Goal: Information Seeking & Learning: Learn about a topic

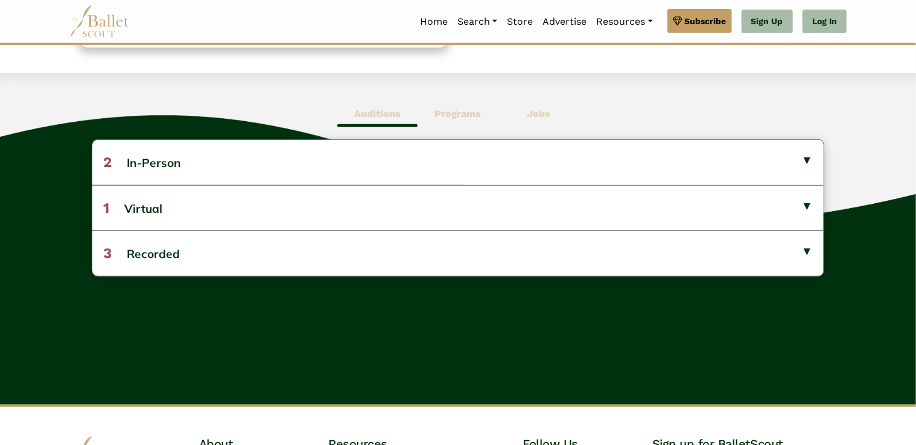
scroll to position [290, 0]
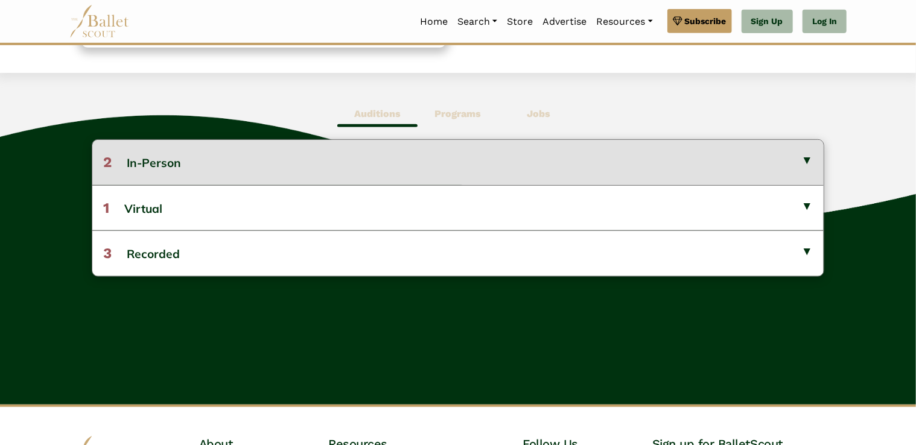
click at [672, 154] on button "2 In-Person" at bounding box center [457, 162] width 731 height 45
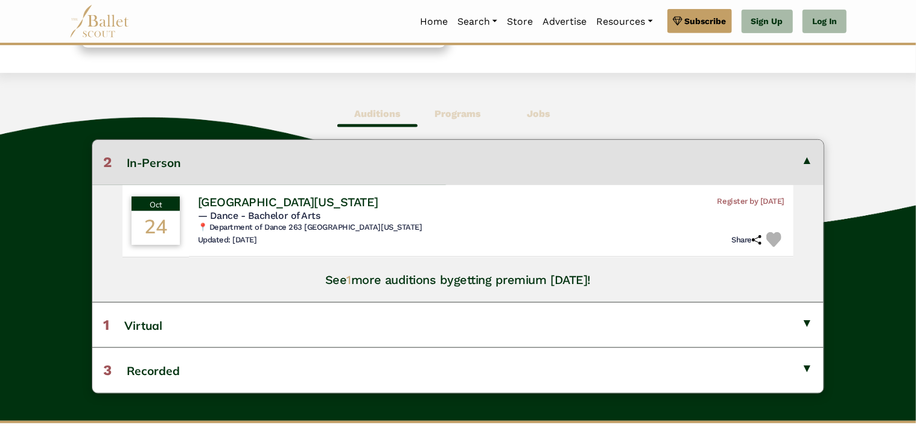
click at [580, 162] on button "2 In-Person" at bounding box center [457, 162] width 731 height 45
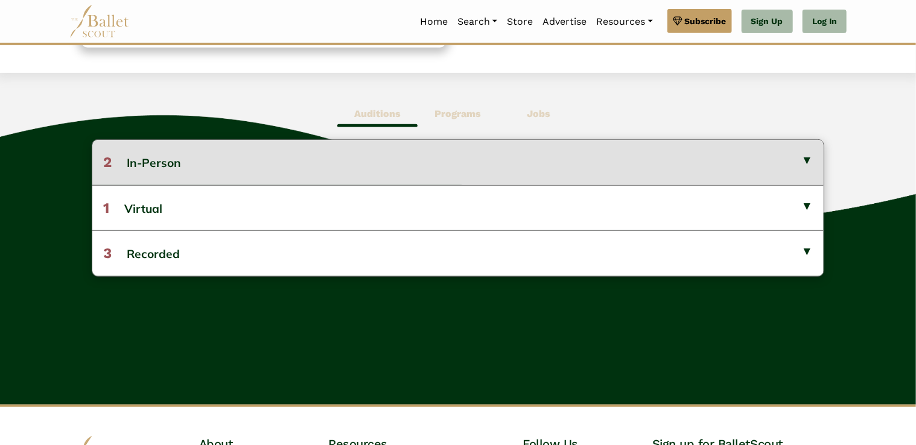
click at [580, 162] on button "2 In-Person" at bounding box center [457, 162] width 731 height 45
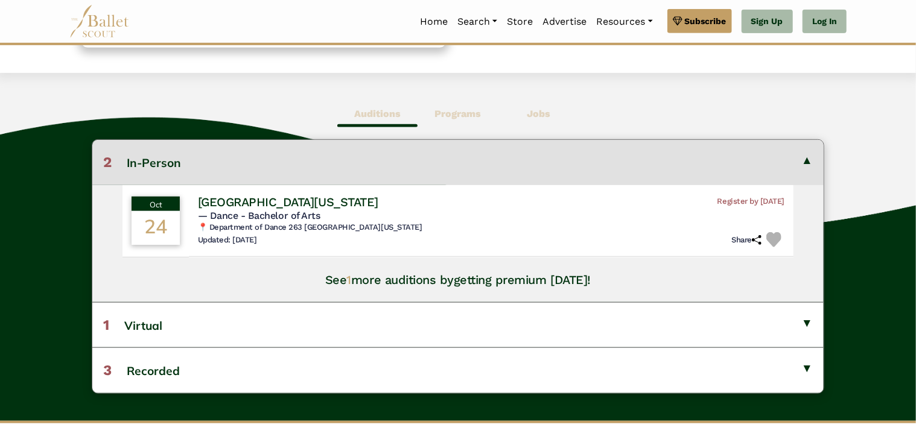
click at [580, 162] on button "2 In-Person" at bounding box center [457, 162] width 731 height 45
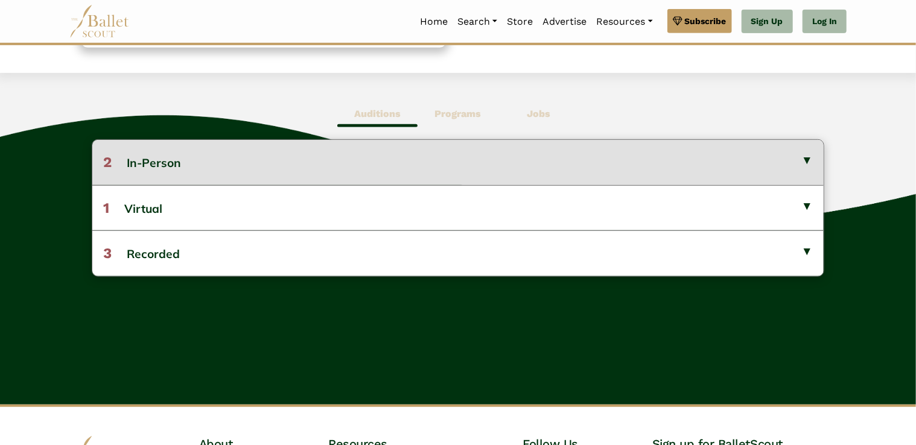
scroll to position [418, 0]
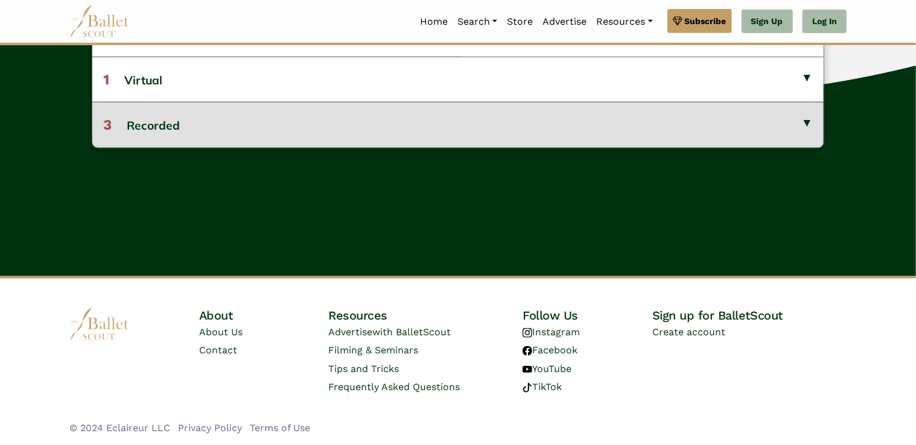
click at [451, 121] on button "3 Recorded" at bounding box center [457, 124] width 731 height 45
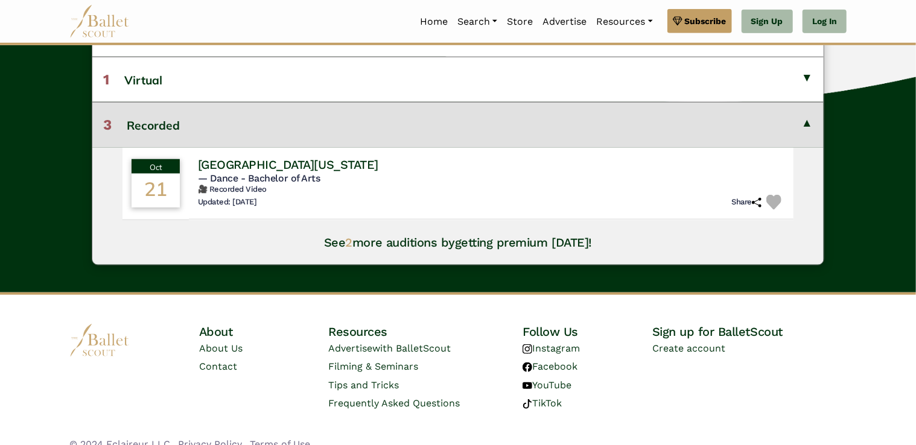
click at [451, 121] on button "3 Recorded" at bounding box center [457, 124] width 731 height 45
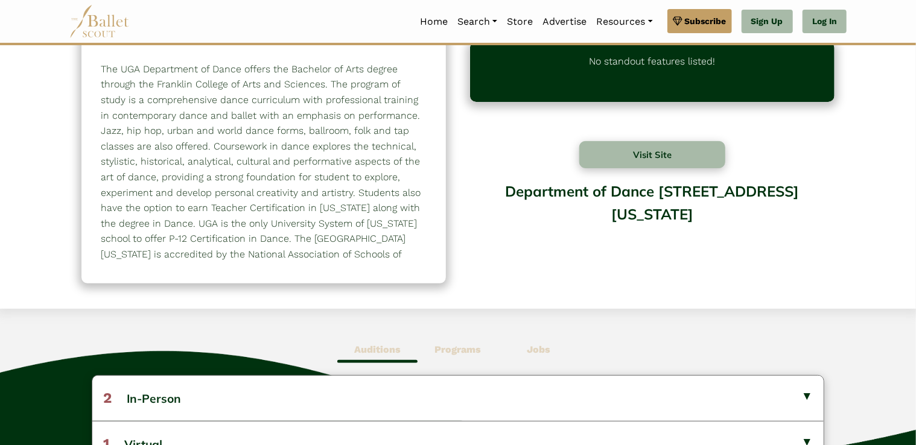
scroll to position [0, 0]
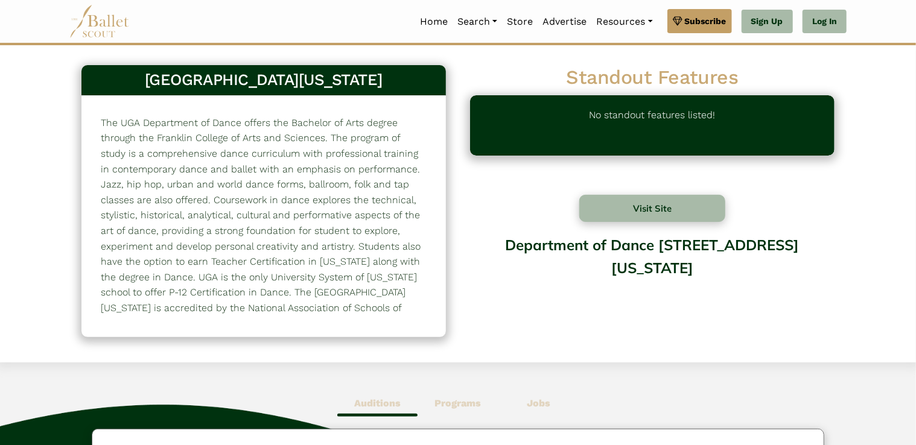
click at [100, 22] on img at bounding box center [99, 21] width 60 height 33
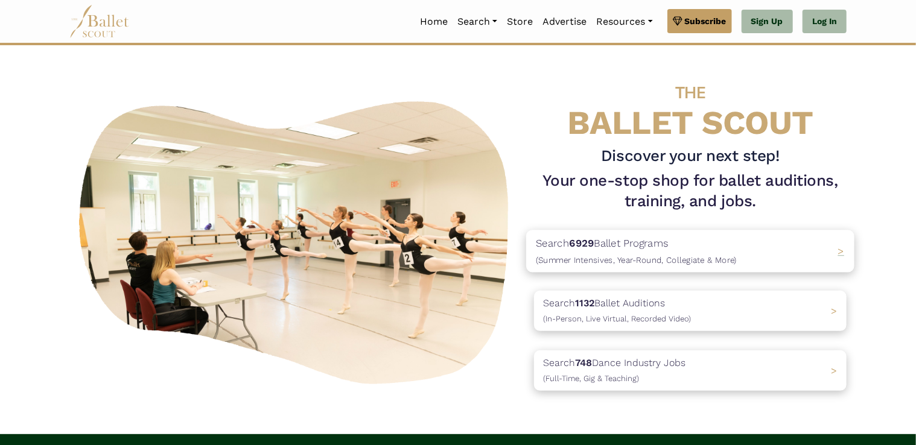
click at [699, 239] on p "Search 6929 Ballet Programs (Summer Intensives, Year-Round, Collegiate & More)" at bounding box center [636, 251] width 201 height 33
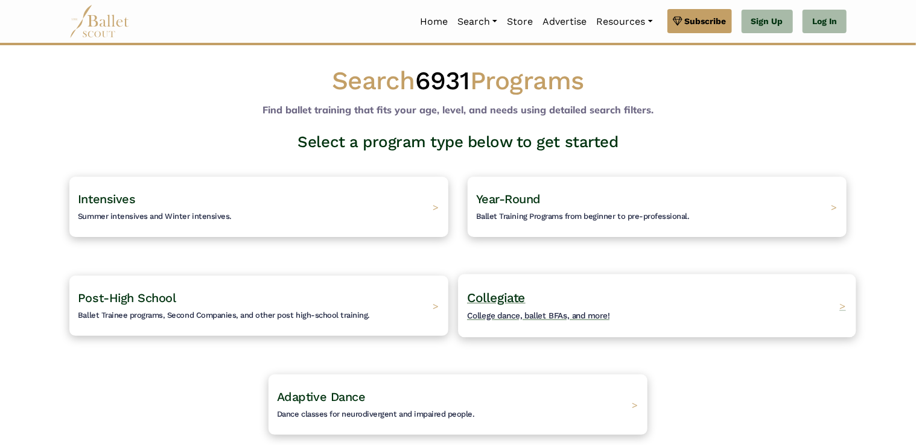
click at [639, 320] on div "Collegiate College dance, ballet BFAs, and more! >" at bounding box center [657, 305] width 398 height 63
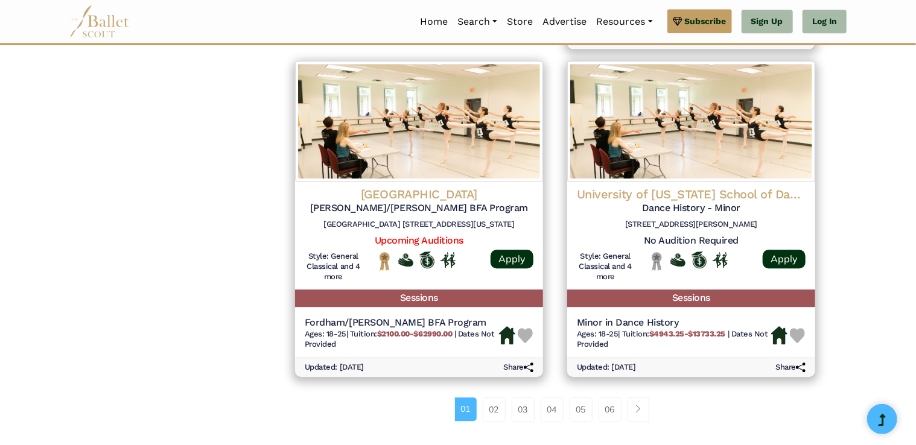
scroll to position [1547, 0]
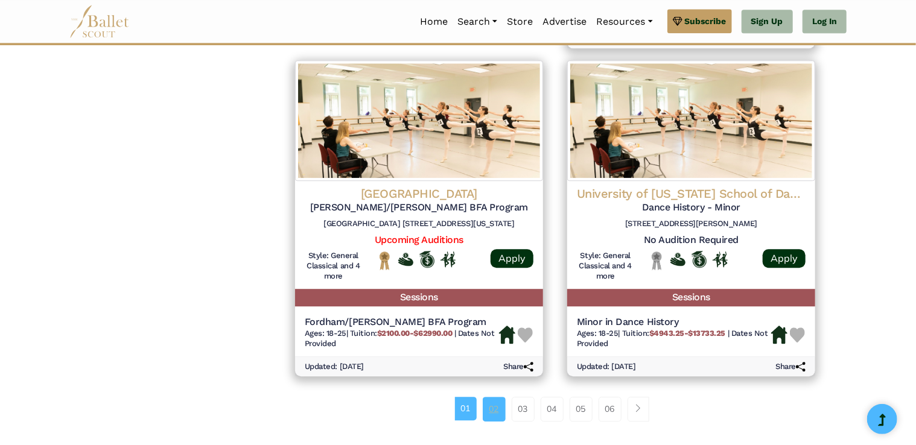
click at [496, 414] on link "02" at bounding box center [494, 409] width 23 height 24
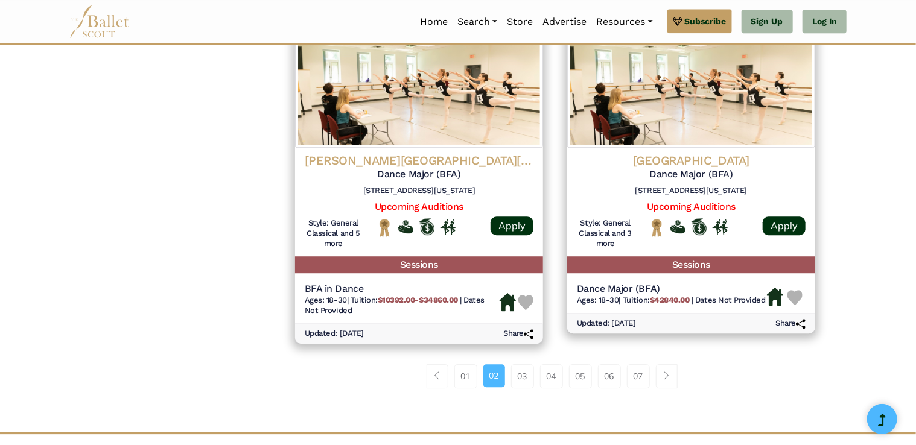
scroll to position [1547, 0]
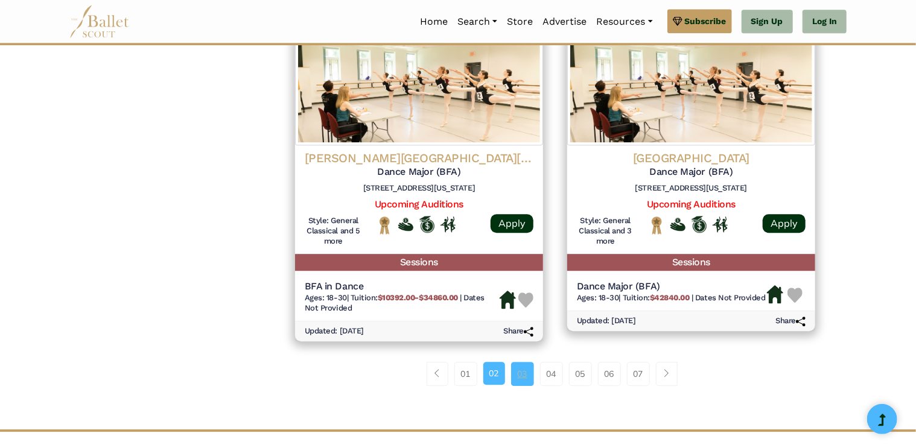
click at [517, 373] on link "03" at bounding box center [522, 374] width 23 height 24
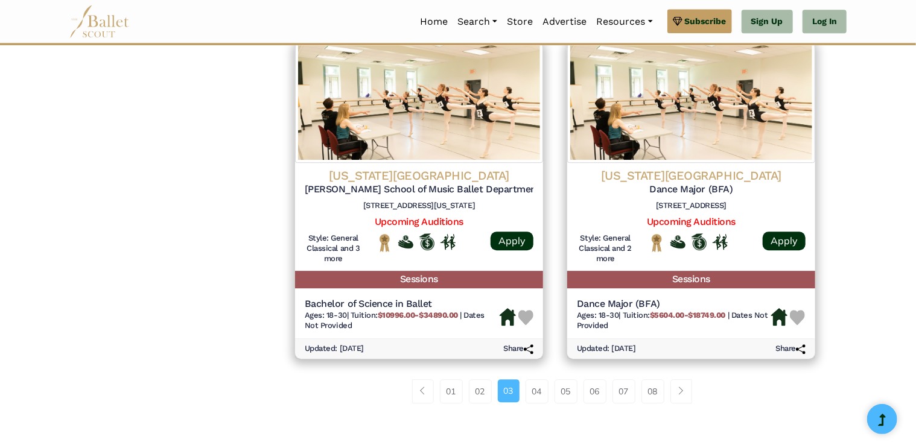
scroll to position [1543, 0]
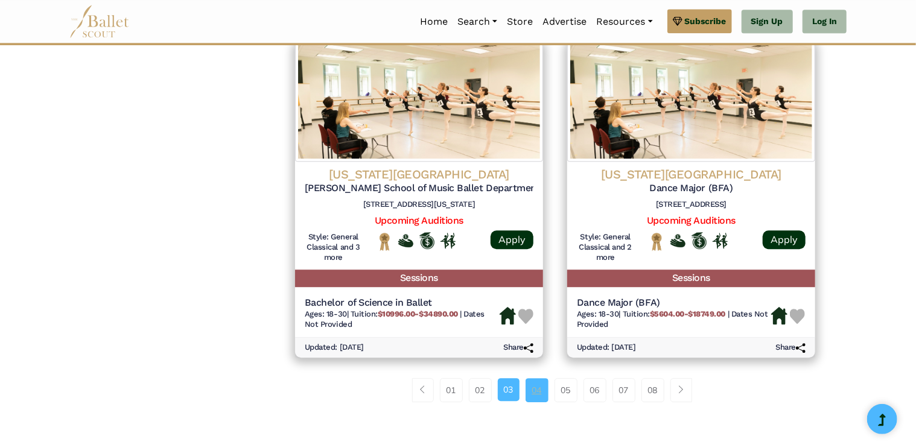
click at [539, 387] on link "04" at bounding box center [536, 390] width 23 height 24
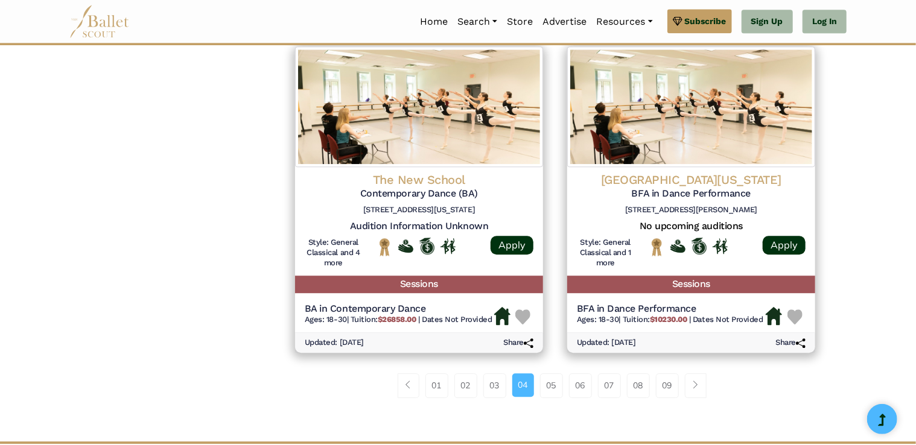
scroll to position [1517, 0]
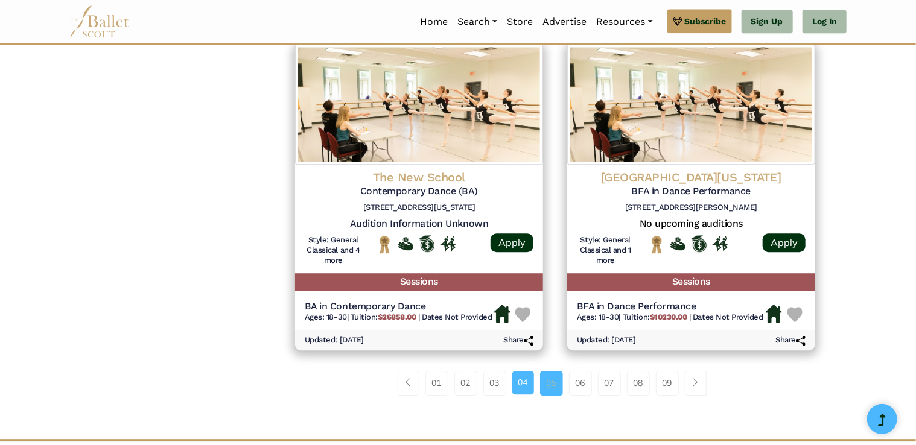
click at [547, 382] on link "05" at bounding box center [551, 383] width 23 height 24
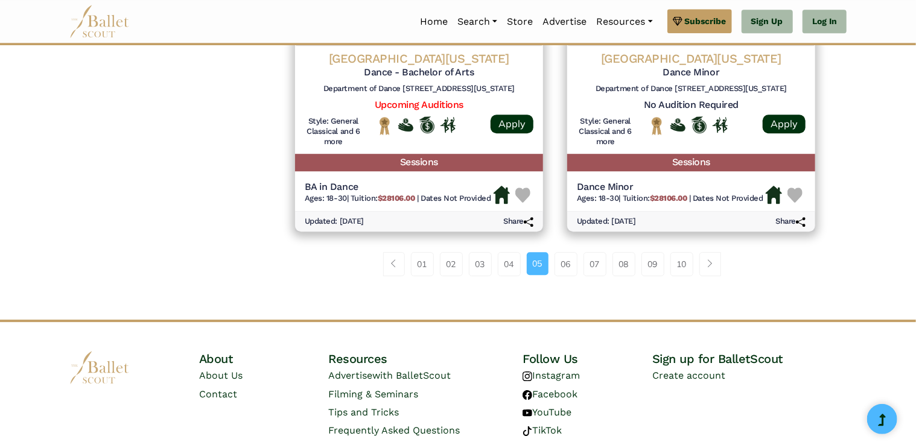
scroll to position [1667, 0]
click at [566, 267] on link "06" at bounding box center [565, 264] width 23 height 24
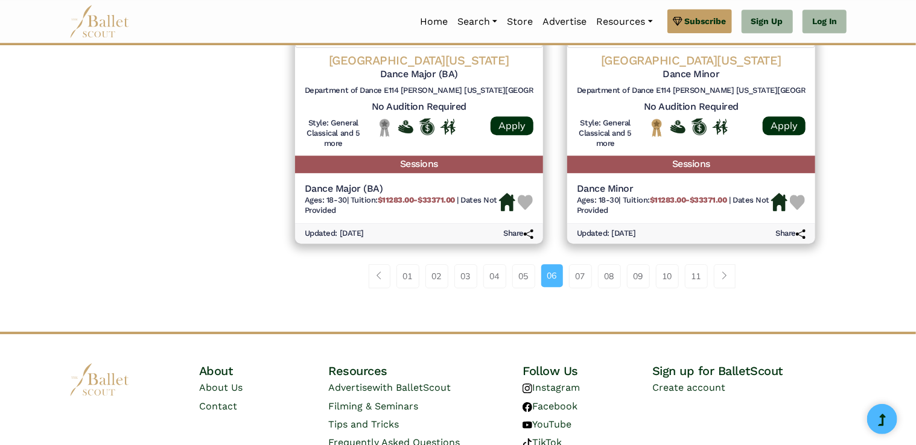
scroll to position [1671, 0]
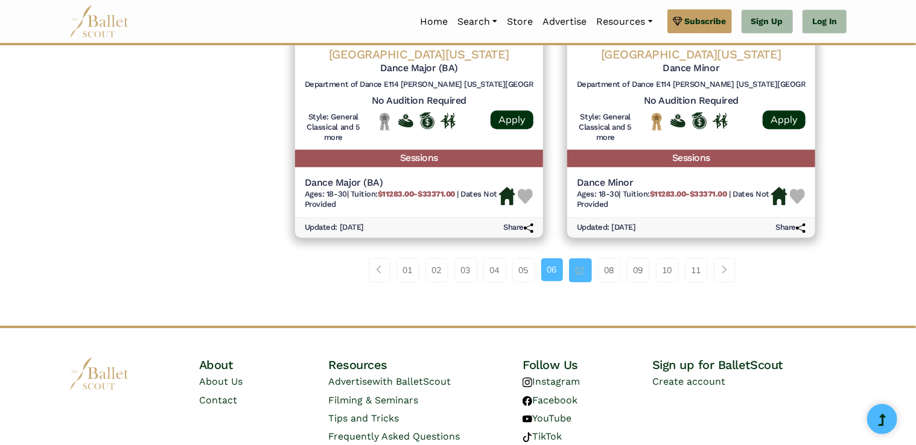
click at [583, 274] on link "07" at bounding box center [580, 270] width 23 height 24
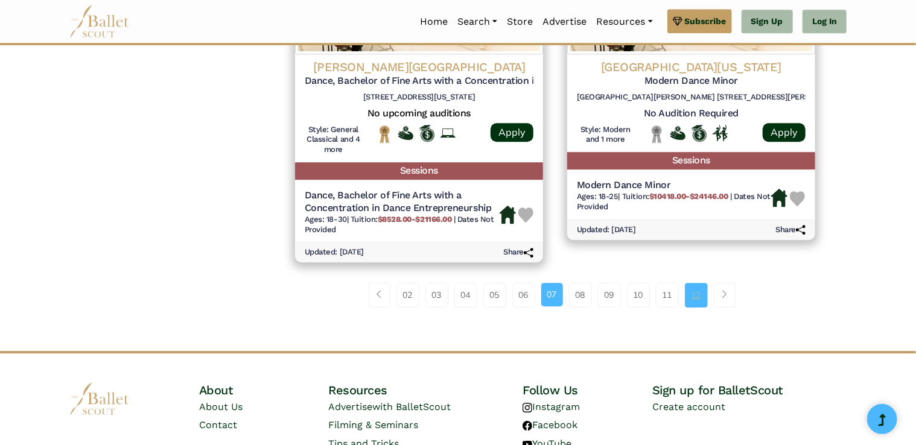
scroll to position [1672, 0]
click at [577, 300] on link "08" at bounding box center [580, 294] width 23 height 24
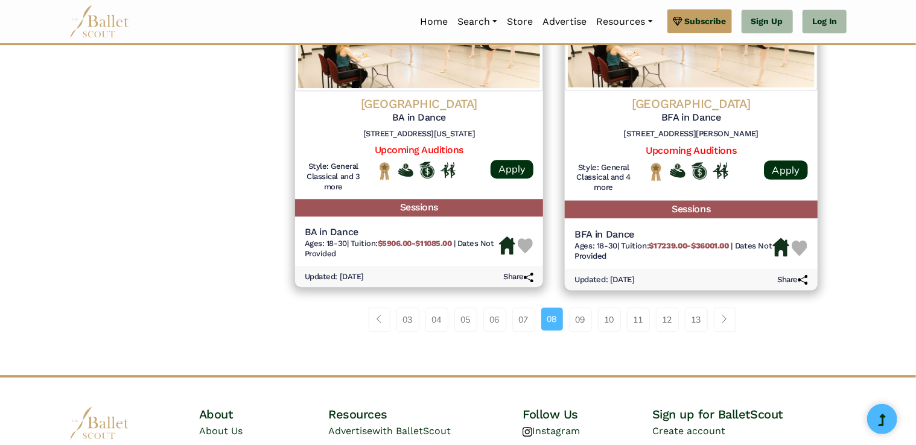
scroll to position [1623, 0]
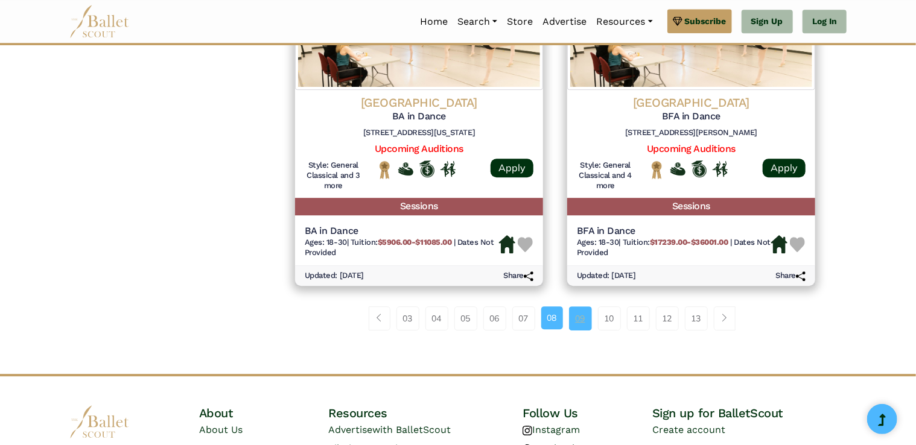
click at [582, 328] on link "09" at bounding box center [580, 318] width 23 height 24
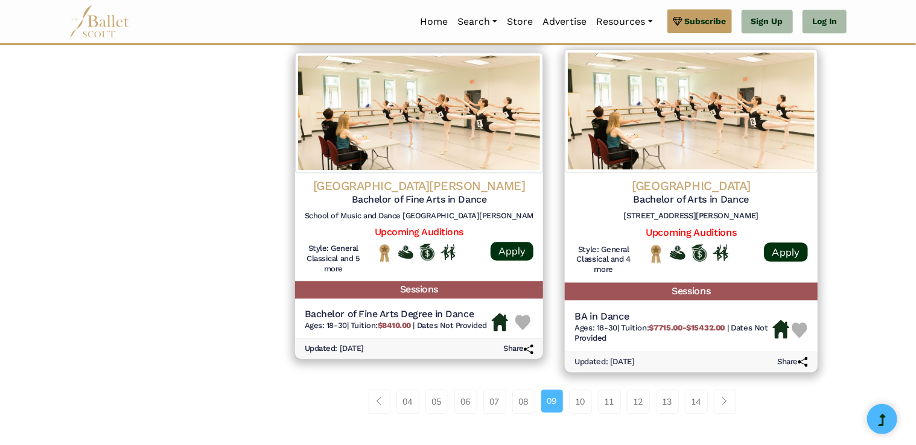
scroll to position [1541, 0]
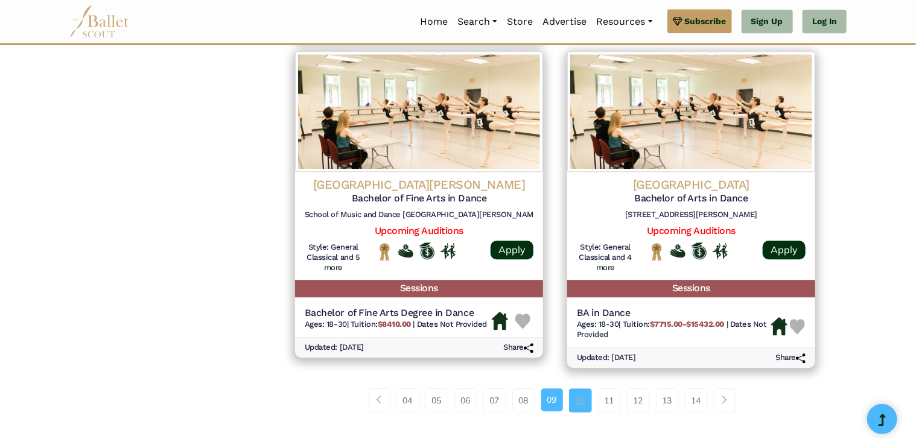
click at [579, 407] on link "10" at bounding box center [580, 400] width 23 height 24
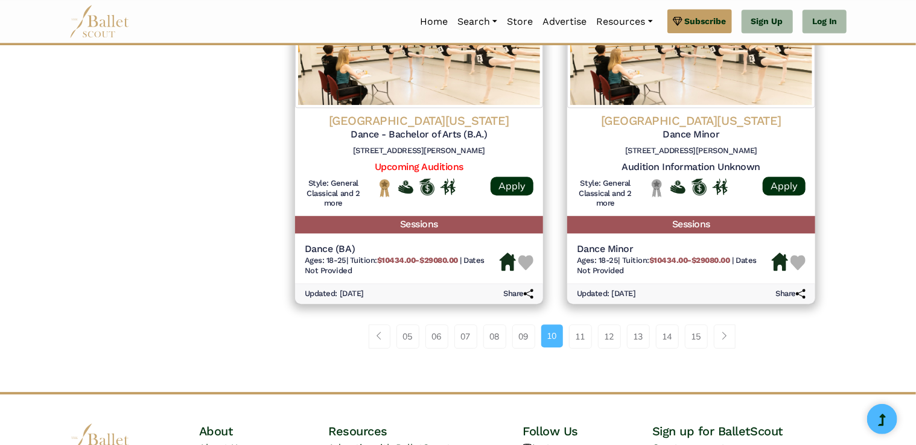
scroll to position [1611, 0]
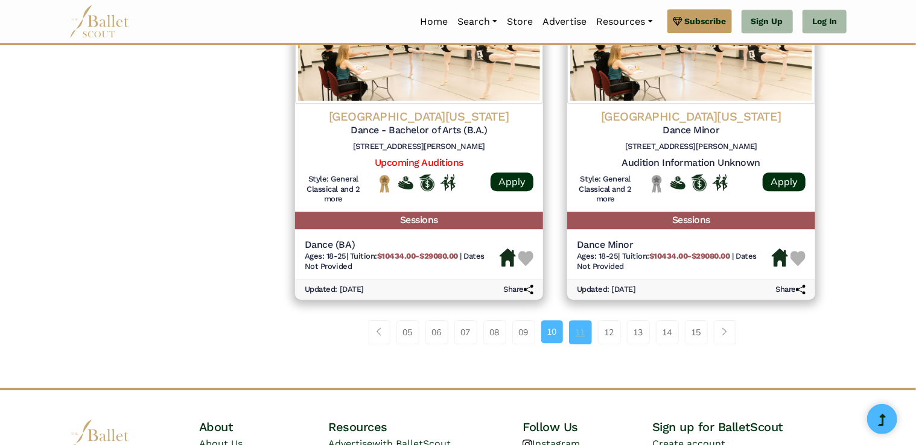
click at [584, 332] on link "11" at bounding box center [580, 332] width 23 height 24
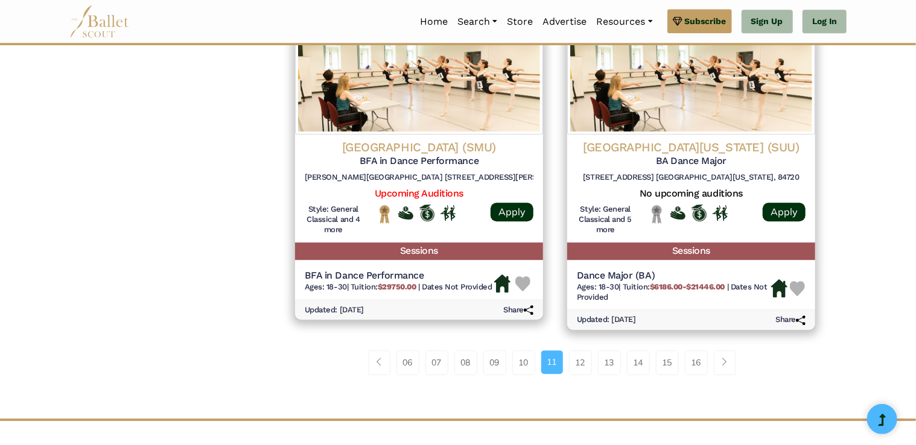
scroll to position [1604, 0]
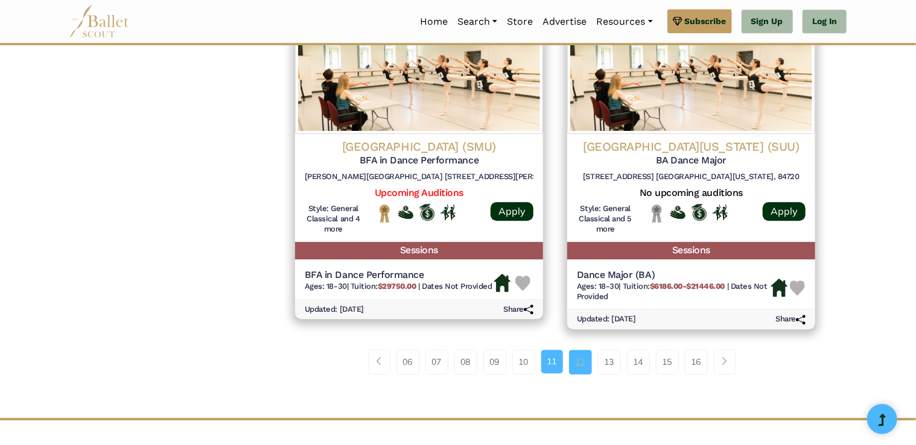
click at [591, 368] on link "12" at bounding box center [580, 362] width 23 height 24
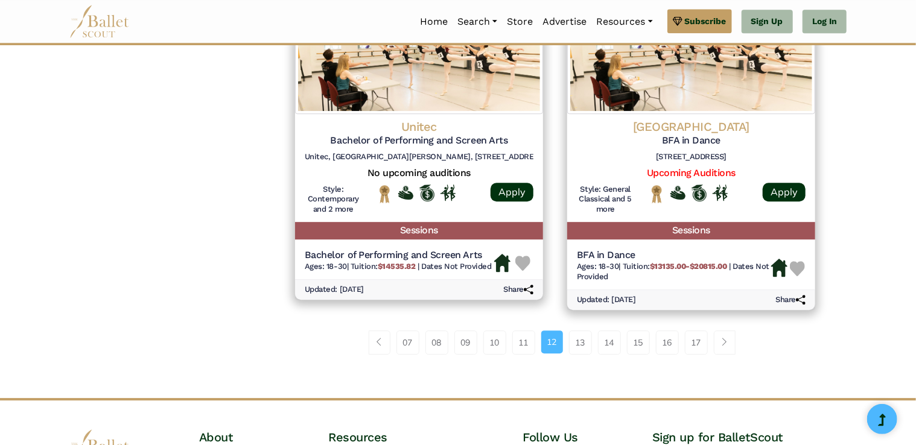
scroll to position [1619, 0]
click at [571, 335] on link "13" at bounding box center [580, 343] width 23 height 24
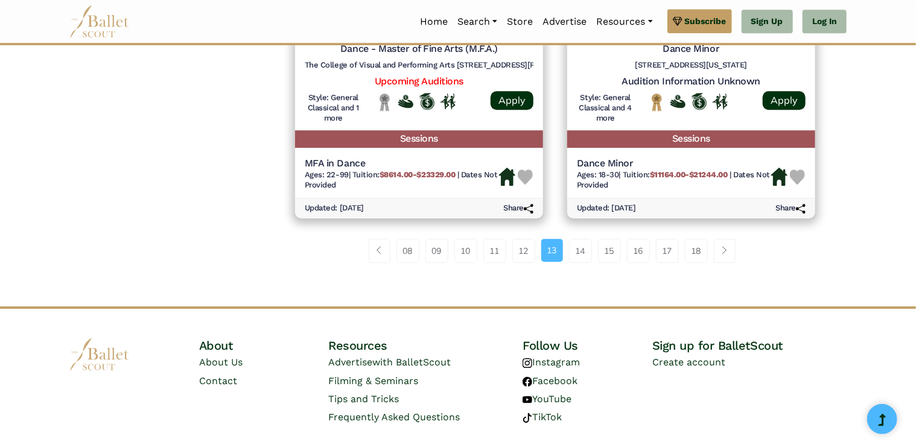
scroll to position [1722, 0]
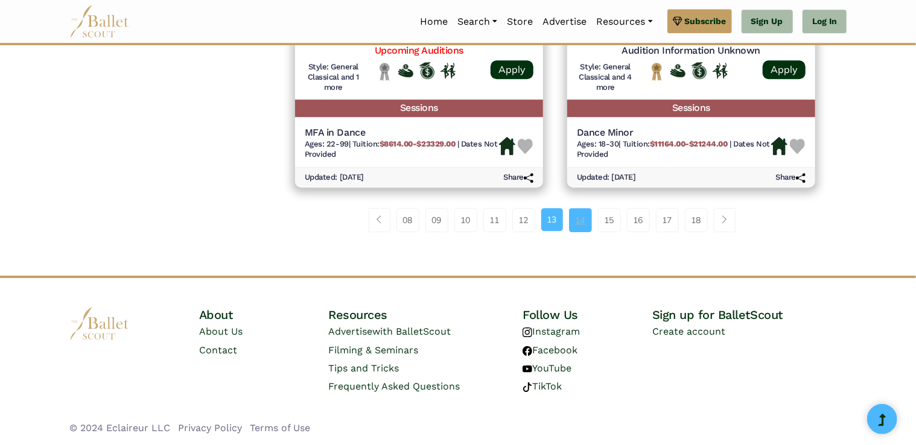
click at [576, 226] on link "14" at bounding box center [580, 220] width 23 height 24
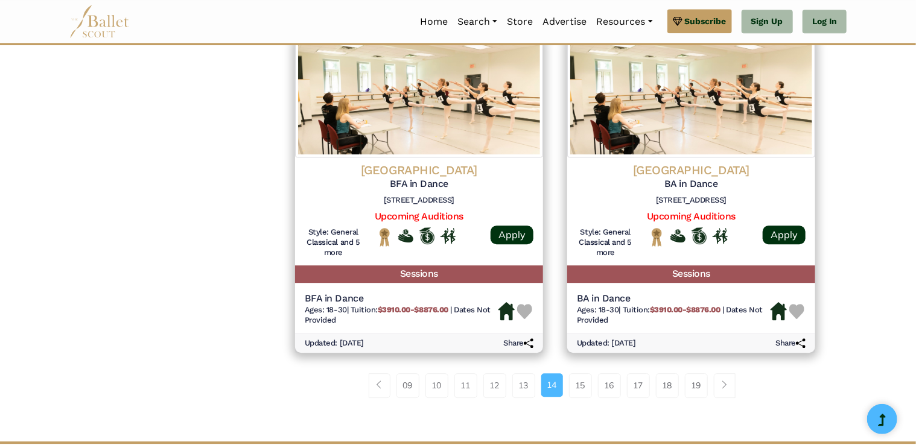
scroll to position [1540, 0]
click at [727, 387] on span "Page navigation example" at bounding box center [724, 384] width 8 height 8
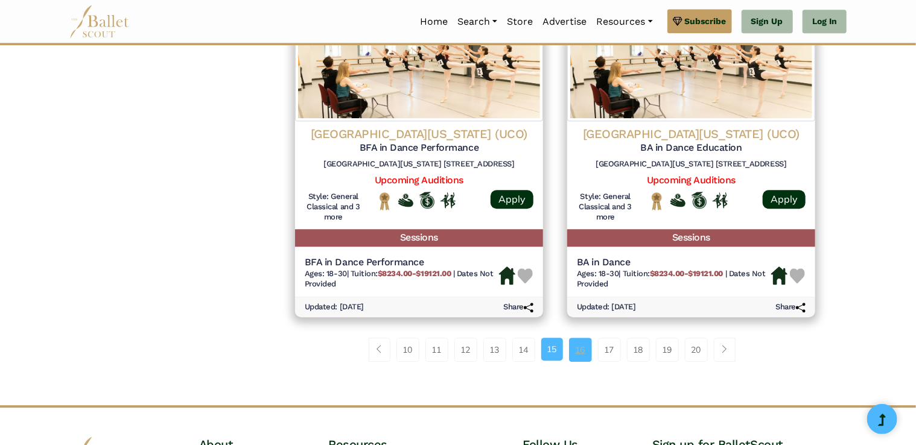
scroll to position [1543, 0]
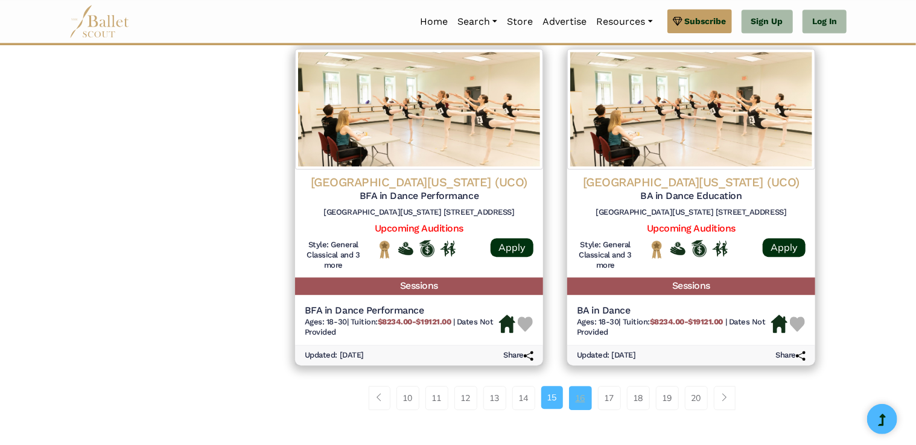
click at [583, 402] on link "16" at bounding box center [580, 398] width 23 height 24
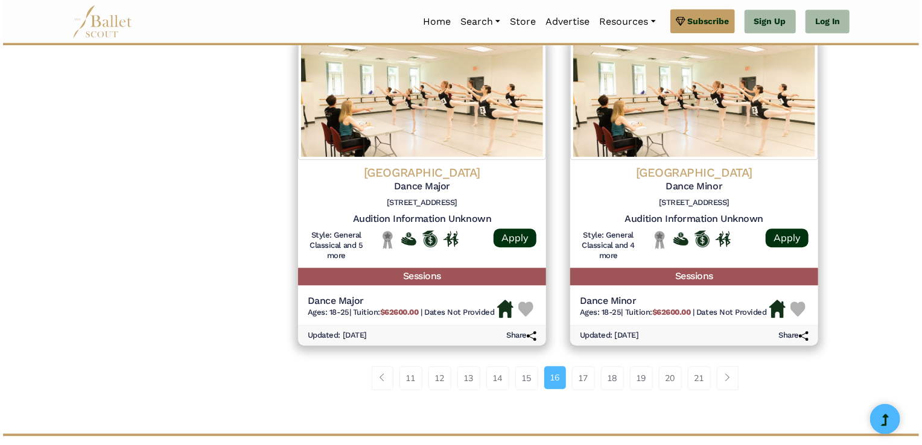
scroll to position [1553, 0]
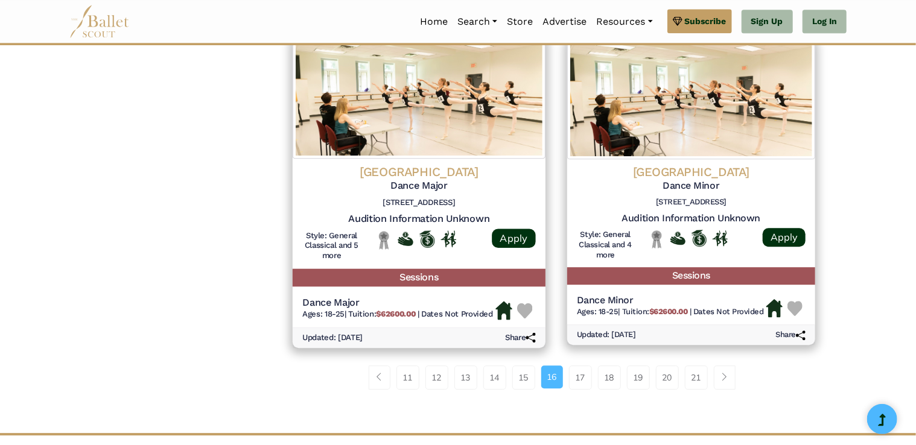
click at [443, 192] on h5 "Dance Major" at bounding box center [418, 186] width 233 height 13
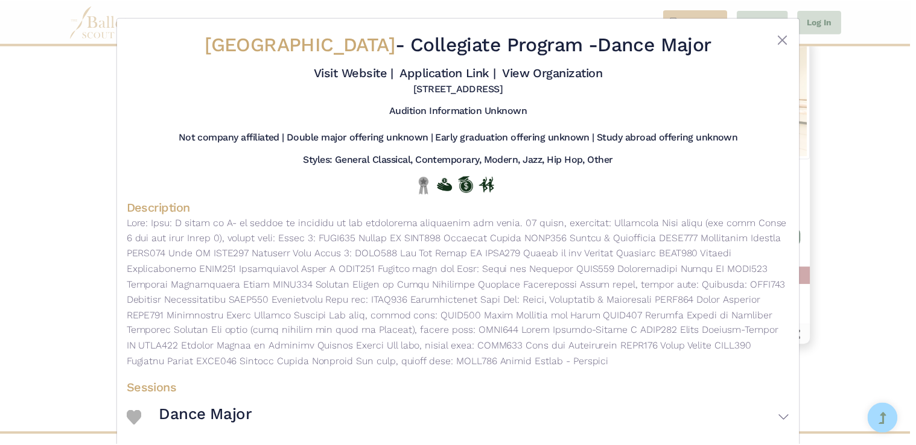
scroll to position [54, 0]
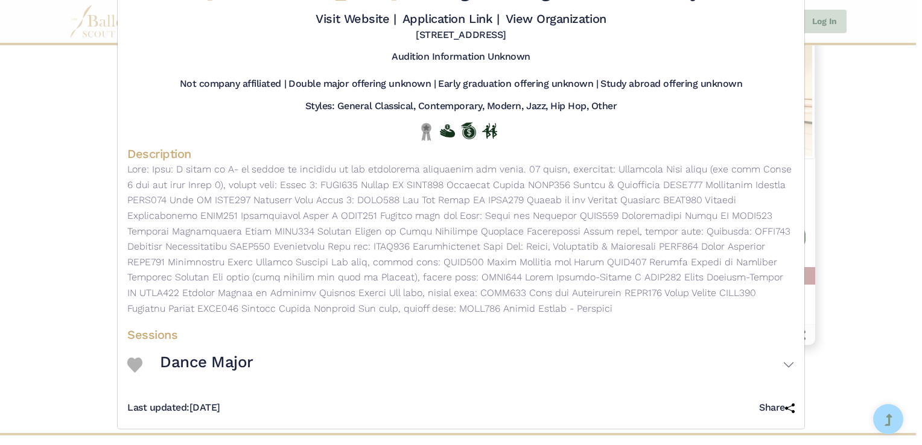
click at [851, 78] on div "[GEOGRAPHIC_DATA] - Collegiate Program - Dance Major Visit Website | Applicatio…" at bounding box center [461, 222] width 922 height 445
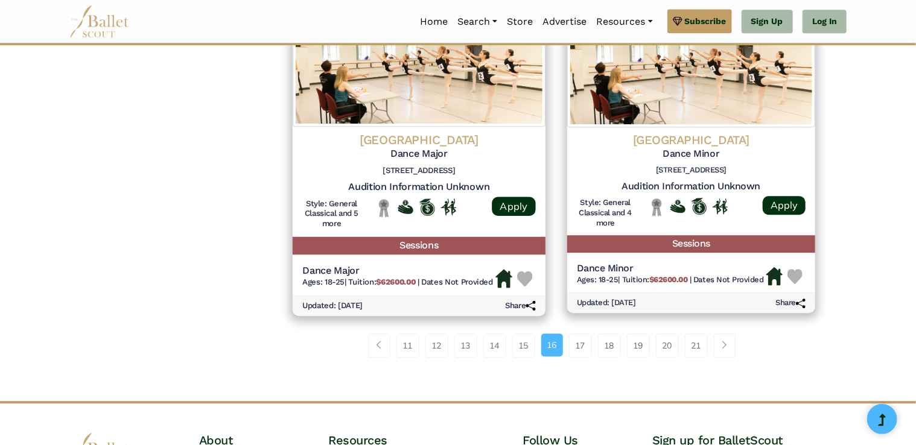
scroll to position [1587, 0]
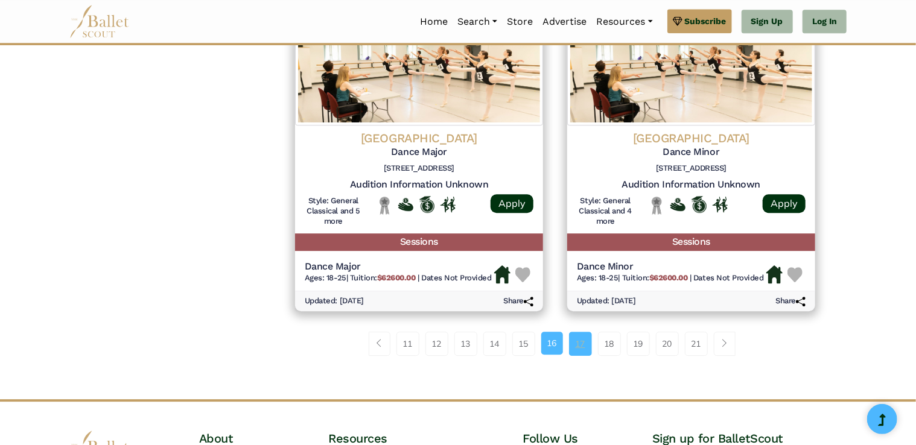
click at [580, 340] on link "17" at bounding box center [580, 344] width 23 height 24
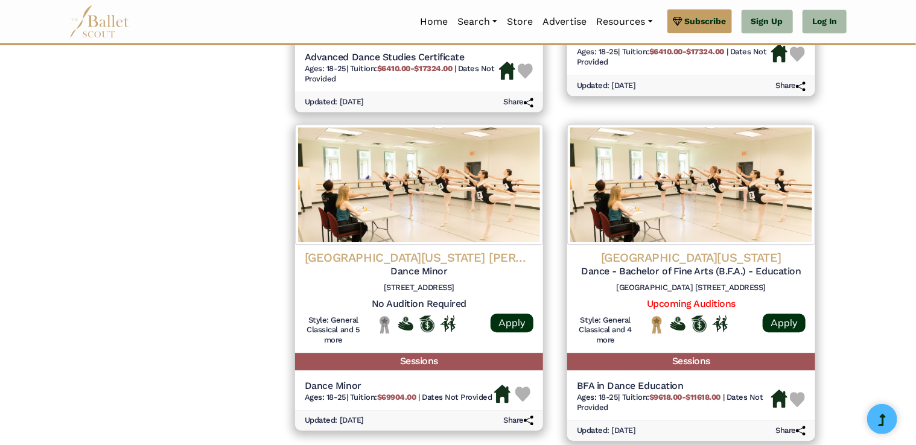
scroll to position [1734, 0]
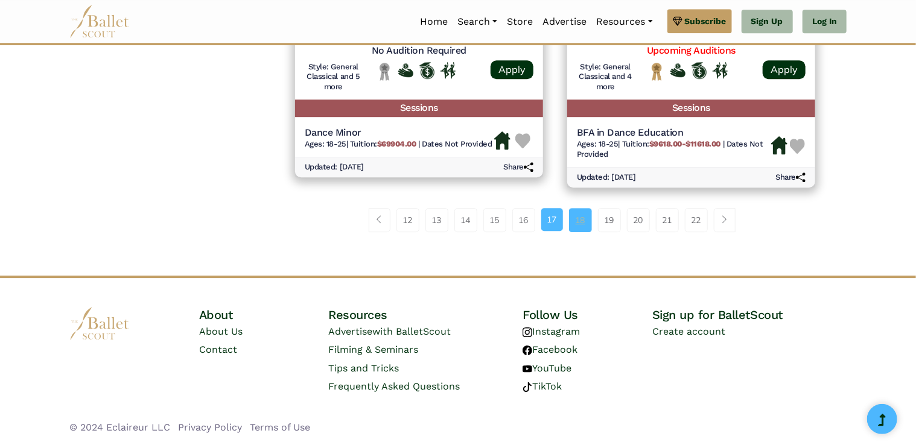
click at [582, 224] on link "18" at bounding box center [580, 220] width 23 height 24
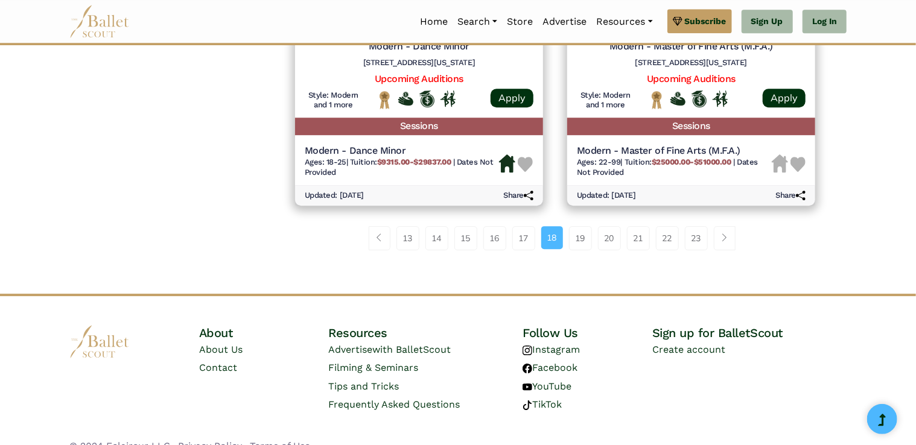
scroll to position [1724, 0]
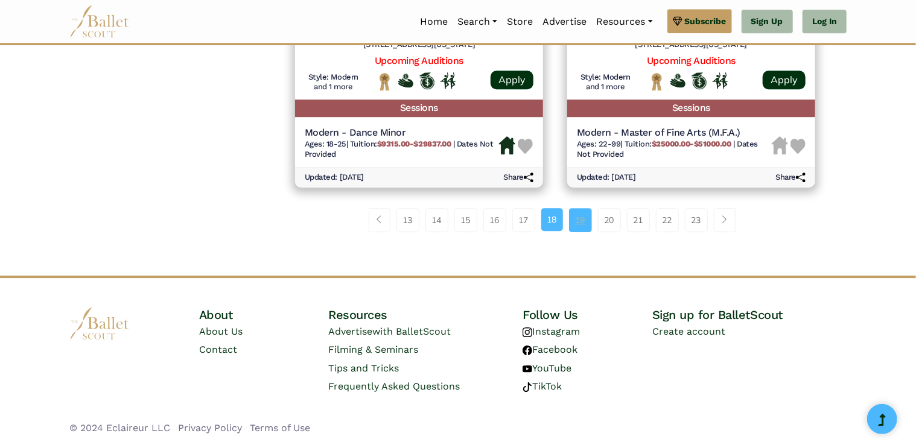
click at [586, 214] on link "19" at bounding box center [580, 220] width 23 height 24
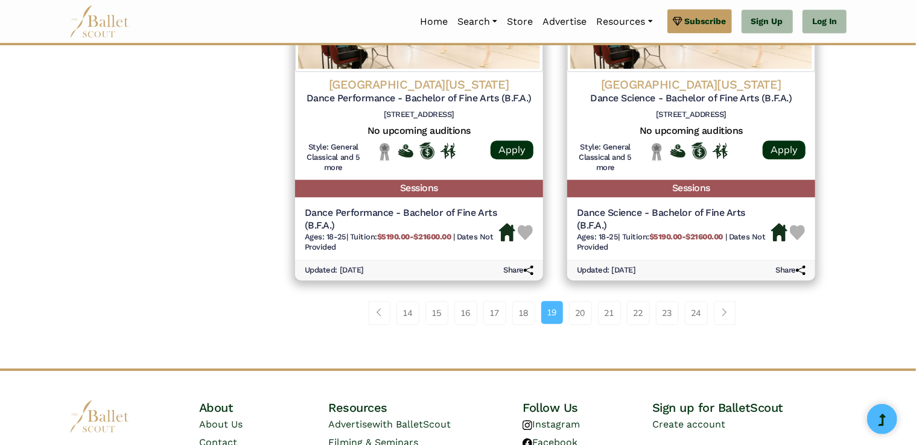
scroll to position [1643, 0]
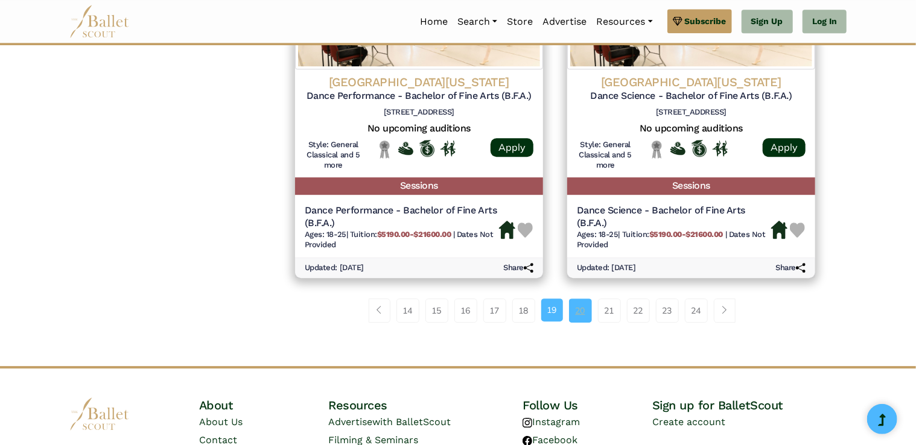
click at [575, 314] on link "20" at bounding box center [580, 311] width 23 height 24
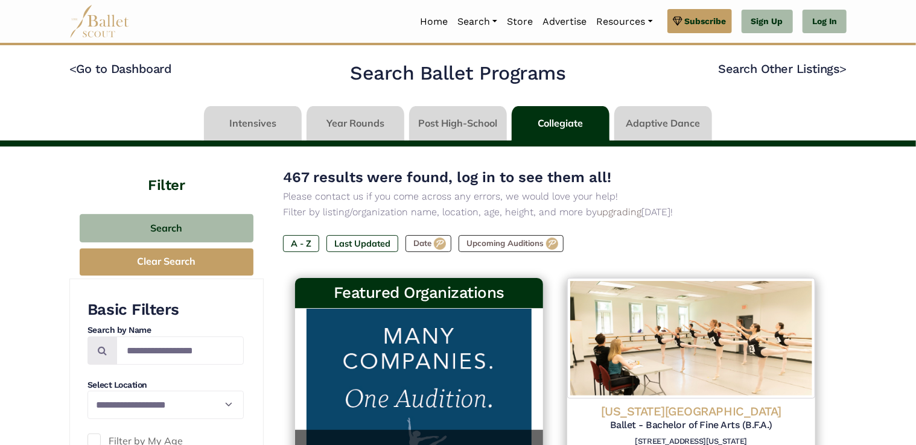
scroll to position [147, 0]
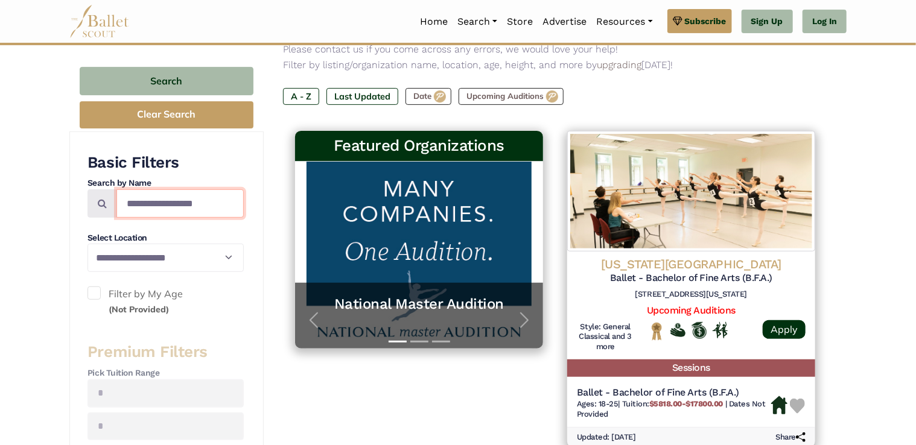
click at [136, 203] on input "Search by names..." at bounding box center [179, 203] width 127 height 28
type input "********"
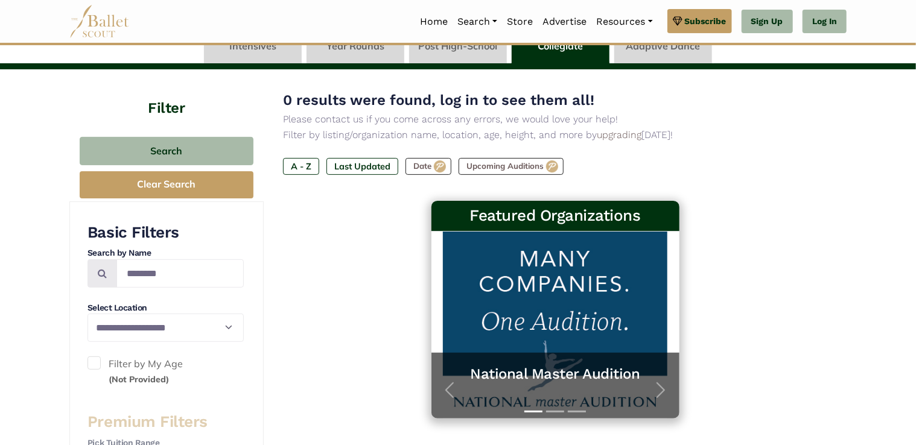
scroll to position [77, 0]
click at [169, 271] on input "********" at bounding box center [179, 273] width 127 height 28
type input "*"
type input "*******"
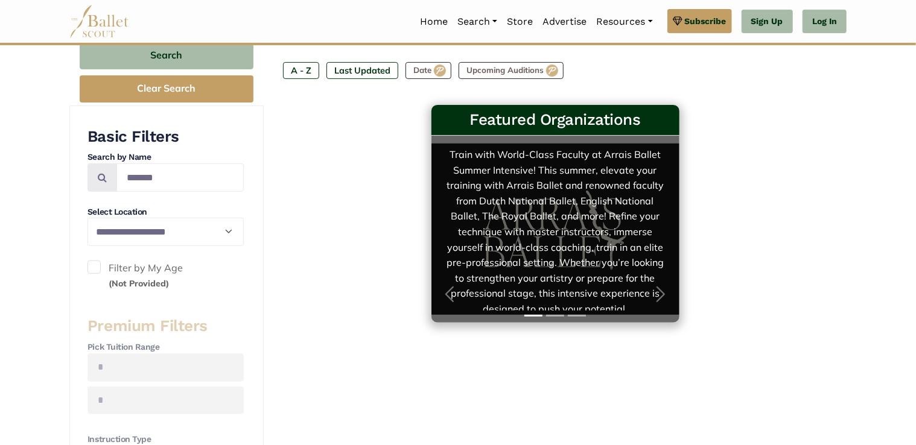
scroll to position [30, 0]
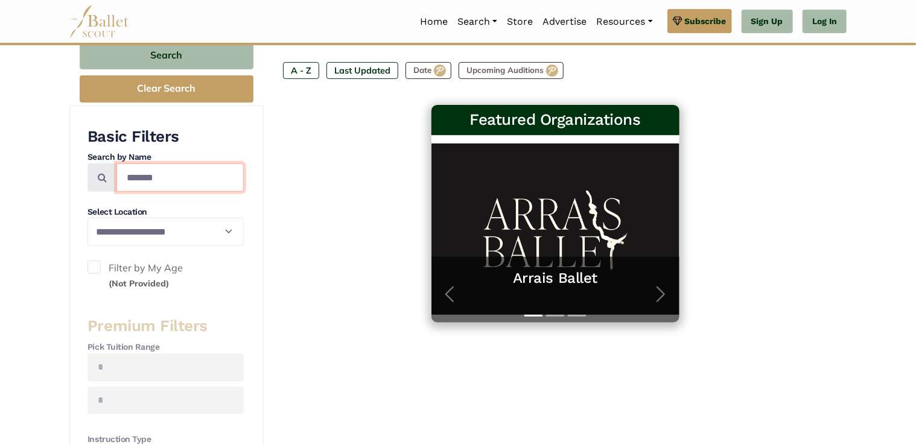
type input "******"
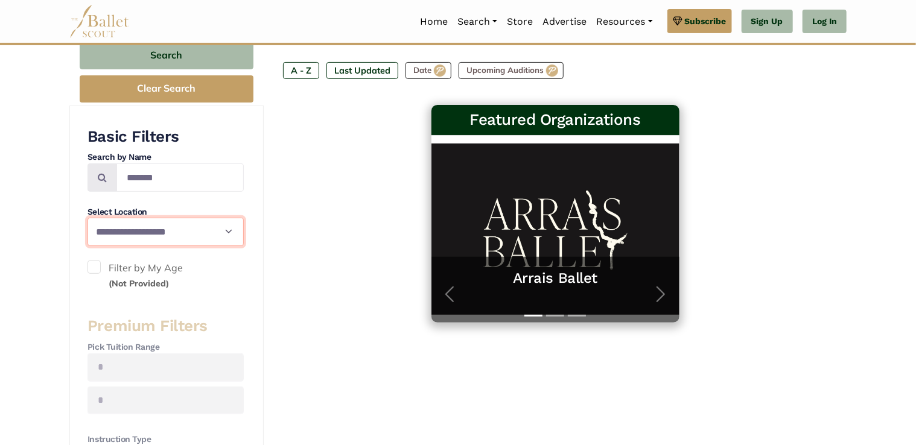
click at [217, 237] on select "**********" at bounding box center [165, 232] width 156 height 28
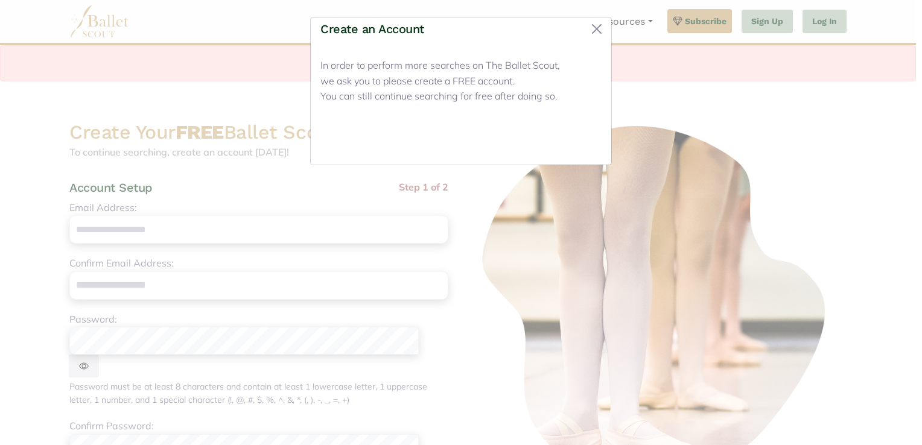
click at [576, 144] on button "Close" at bounding box center [578, 141] width 45 height 28
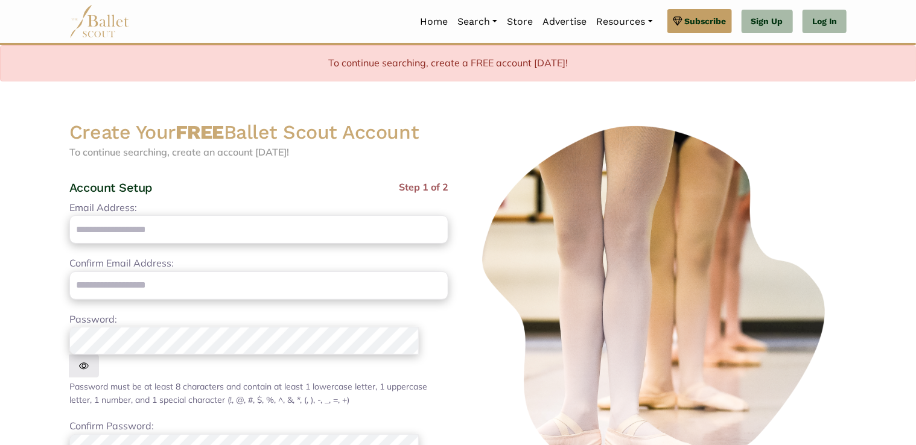
scroll to position [319, 0]
